Goal: Navigation & Orientation: Find specific page/section

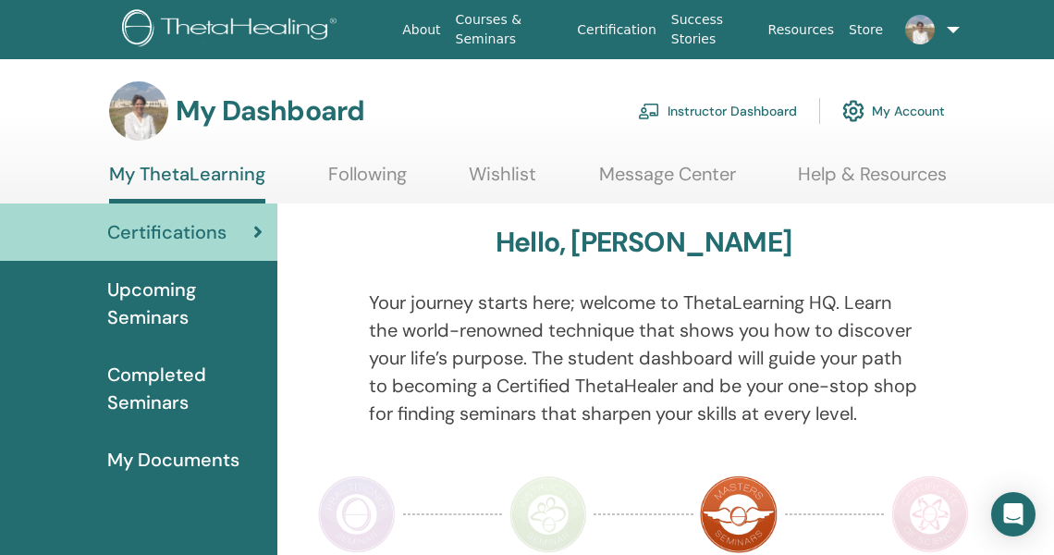
click at [773, 104] on link "Instructor Dashboard" at bounding box center [717, 111] width 159 height 41
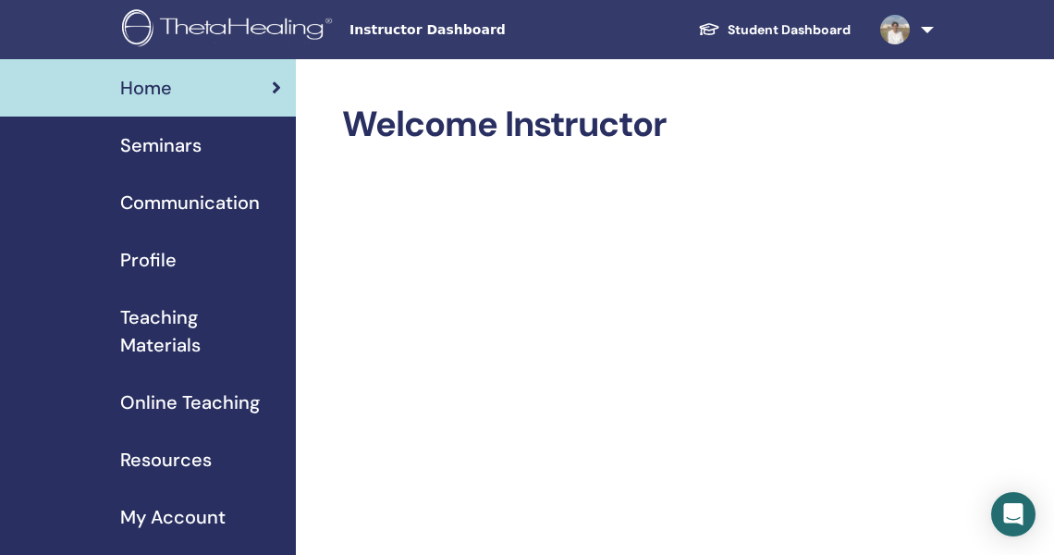
click at [164, 340] on span "Teaching Materials" at bounding box center [200, 330] width 161 height 55
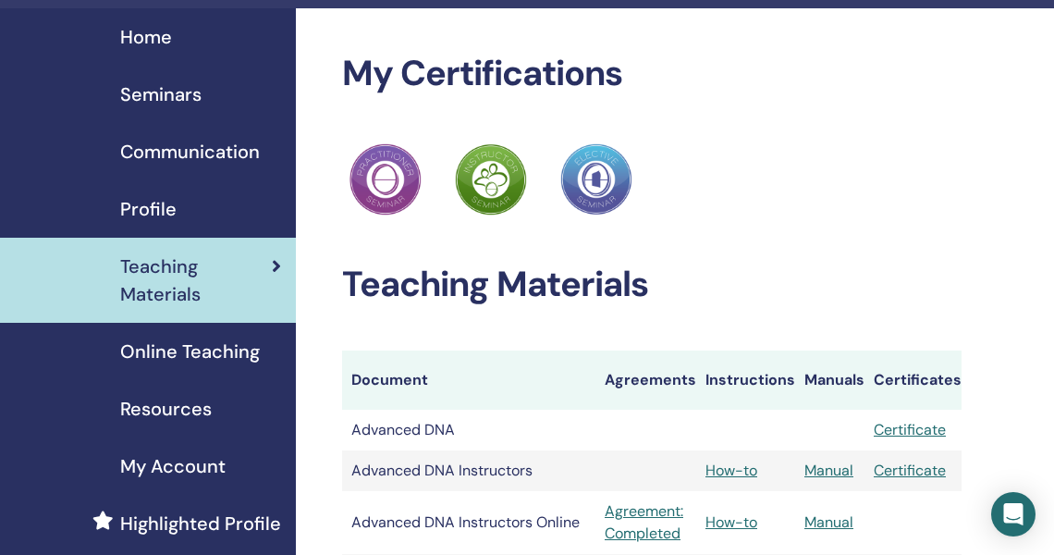
scroll to position [50, 0]
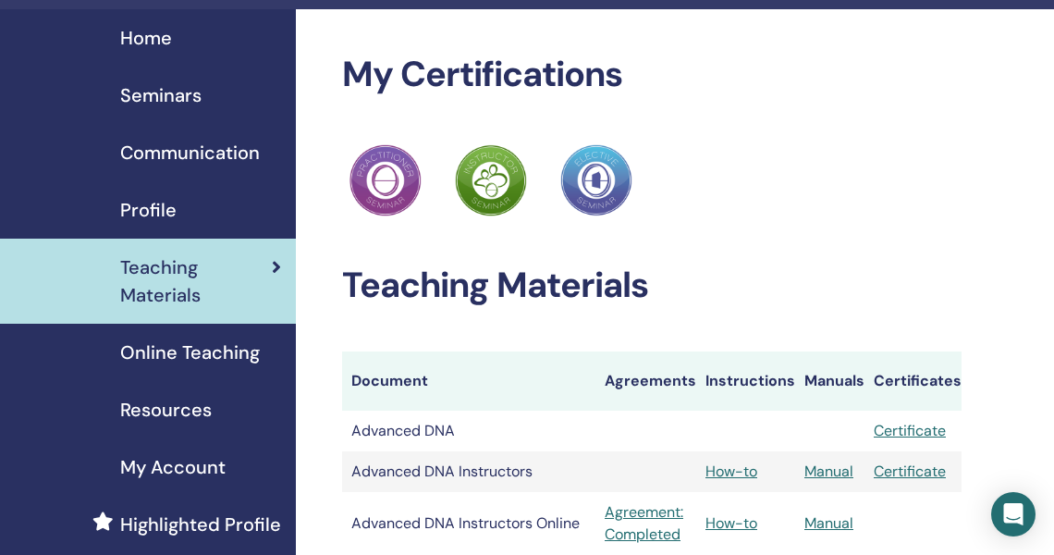
click at [154, 411] on span "Resources" at bounding box center [166, 410] width 92 height 28
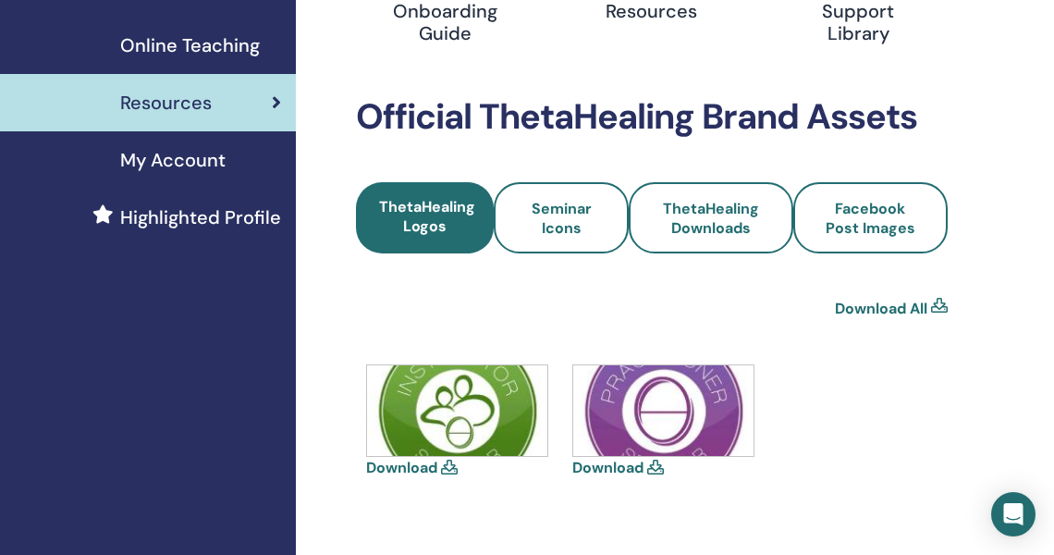
scroll to position [60, 0]
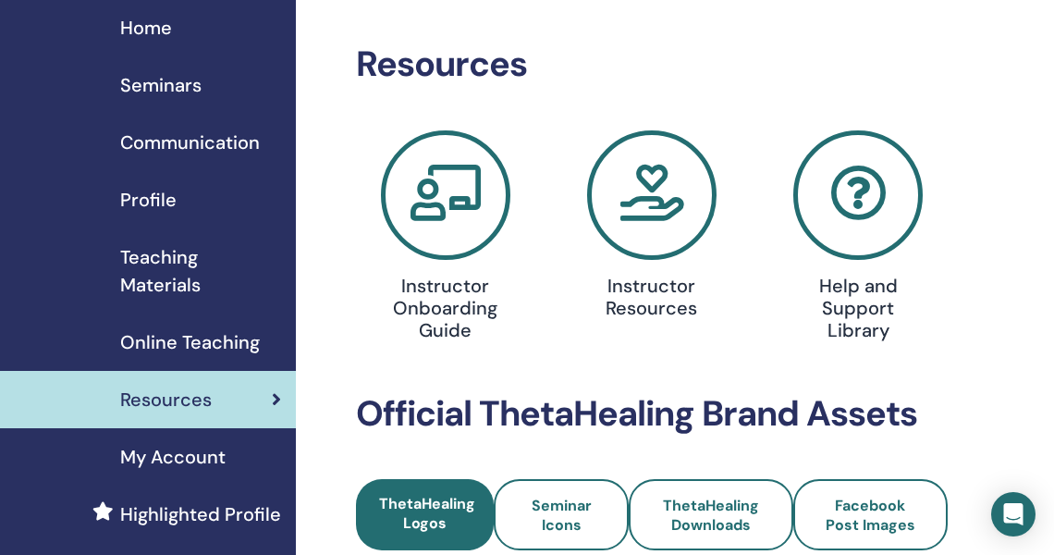
click at [180, 86] on span "Seminars" at bounding box center [160, 85] width 81 height 28
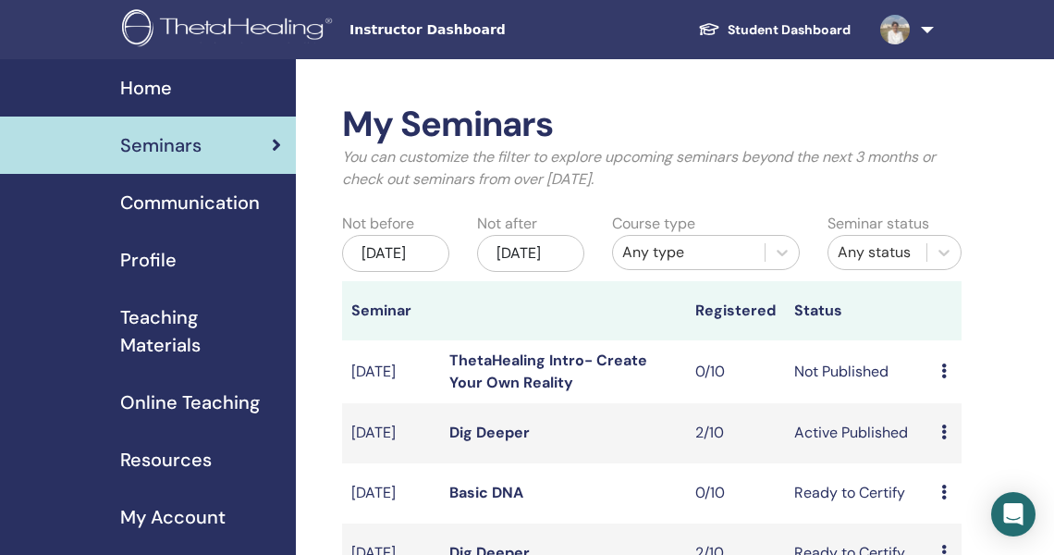
click at [838, 23] on link "Student Dashboard" at bounding box center [774, 30] width 182 height 34
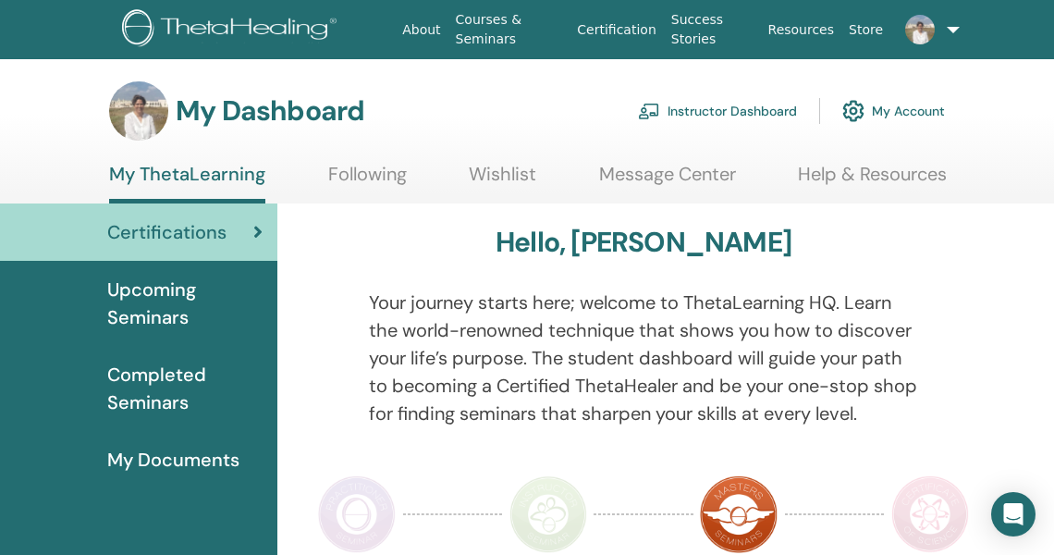
click at [153, 457] on span "My Documents" at bounding box center [173, 460] width 132 height 28
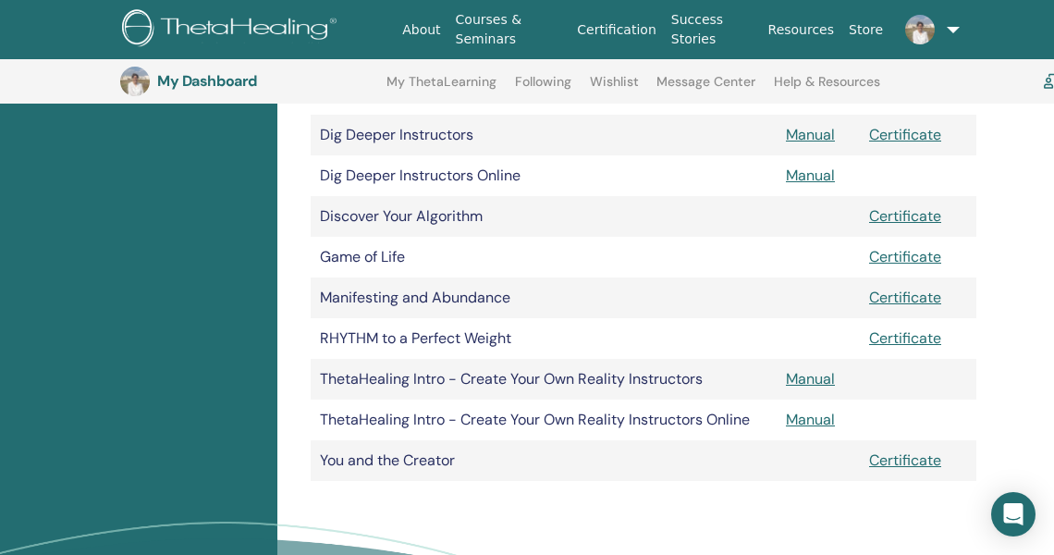
scroll to position [628, 0]
